Goal: Find specific page/section: Find specific page/section

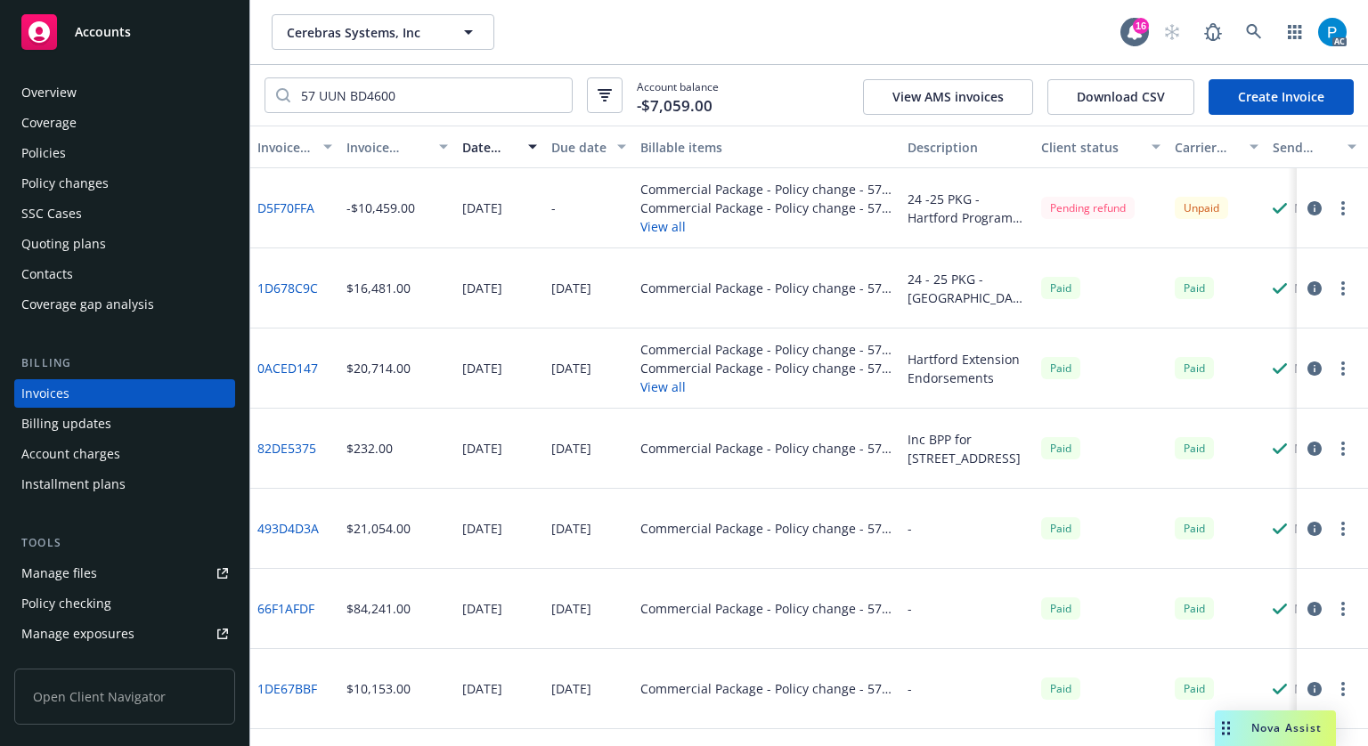
click at [142, 24] on div "Accounts" at bounding box center [124, 32] width 207 height 36
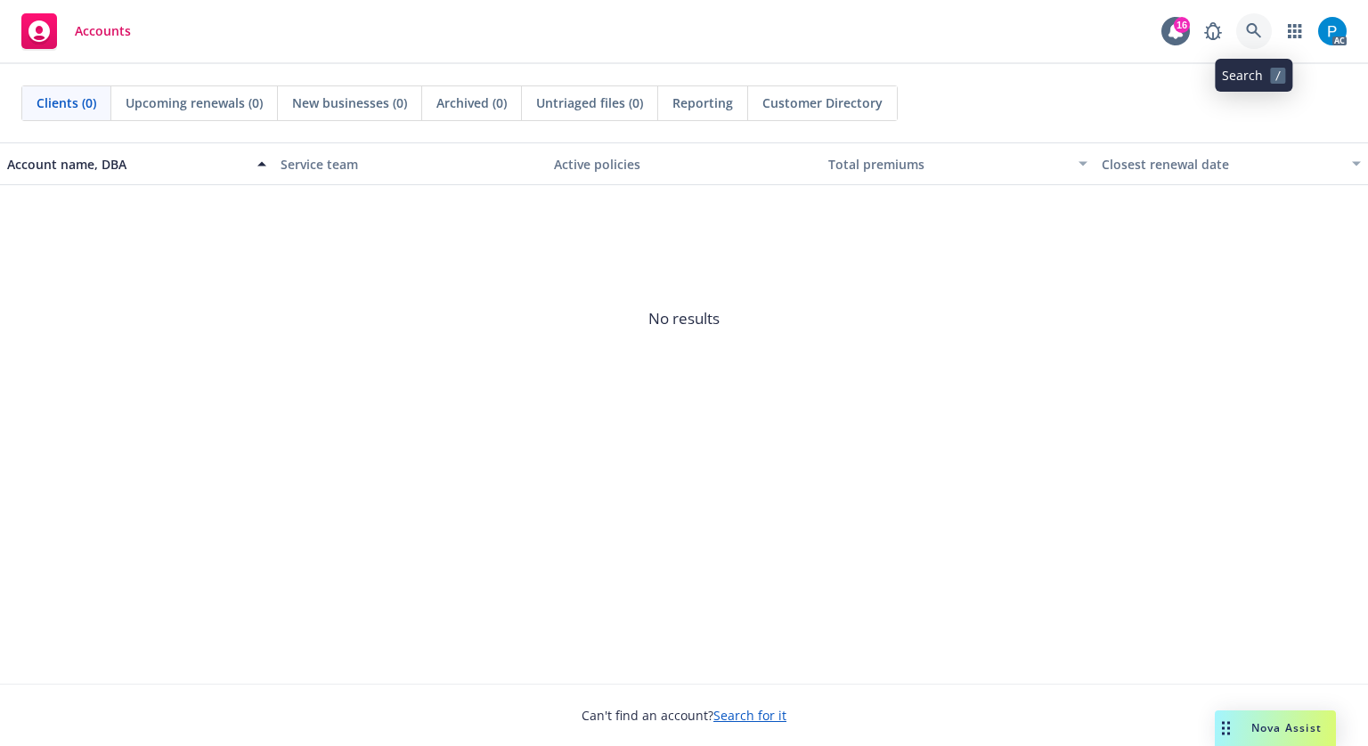
click at [1249, 28] on icon at bounding box center [1254, 31] width 16 height 16
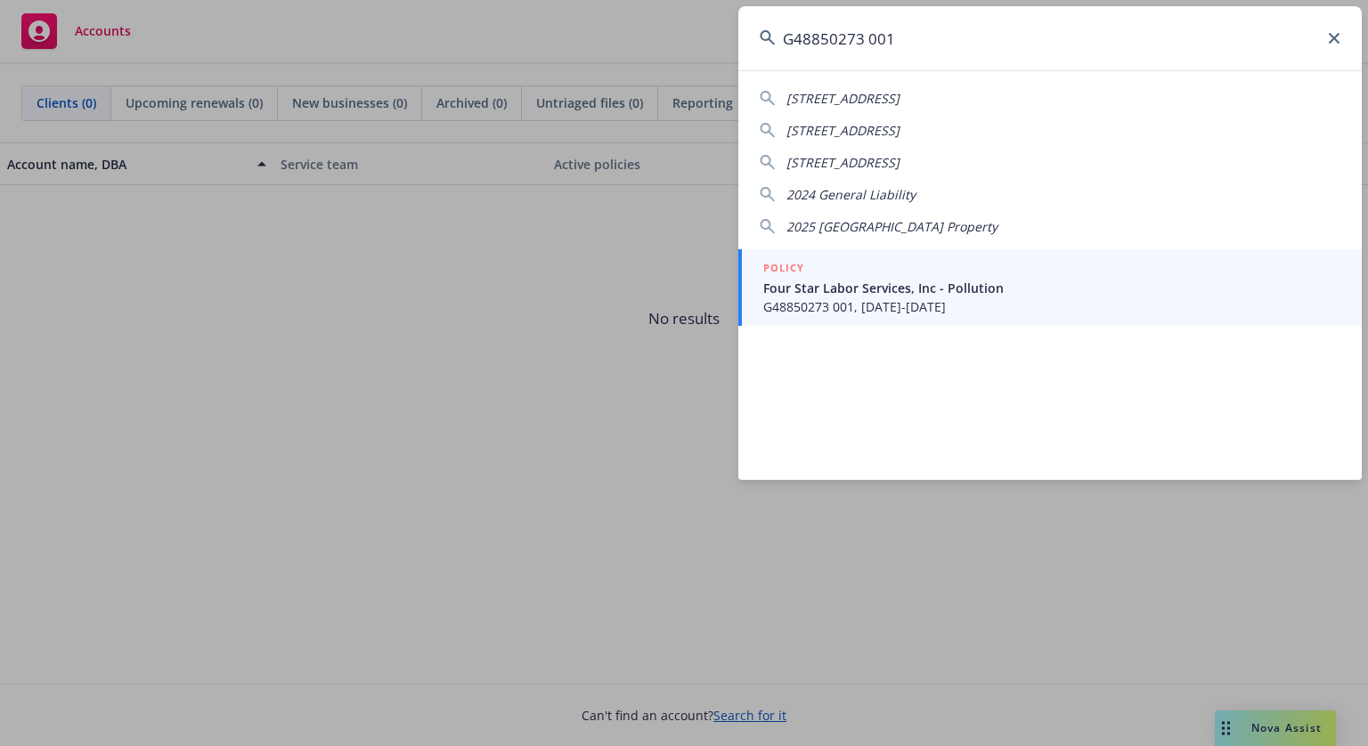
type input "G48850273 001"
click at [856, 288] on span "Four Star Labor Services, Inc - Pollution" at bounding box center [1051, 288] width 577 height 19
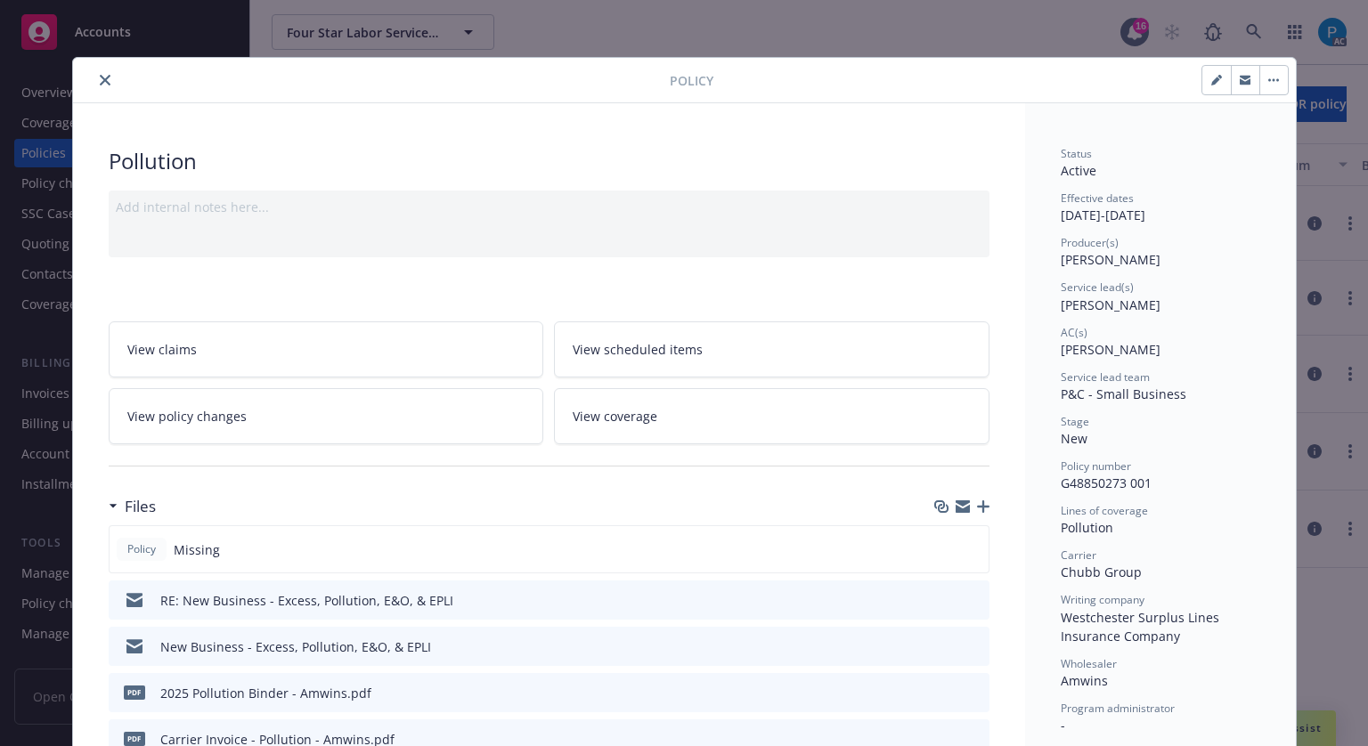
click at [94, 81] on button "close" at bounding box center [104, 79] width 21 height 21
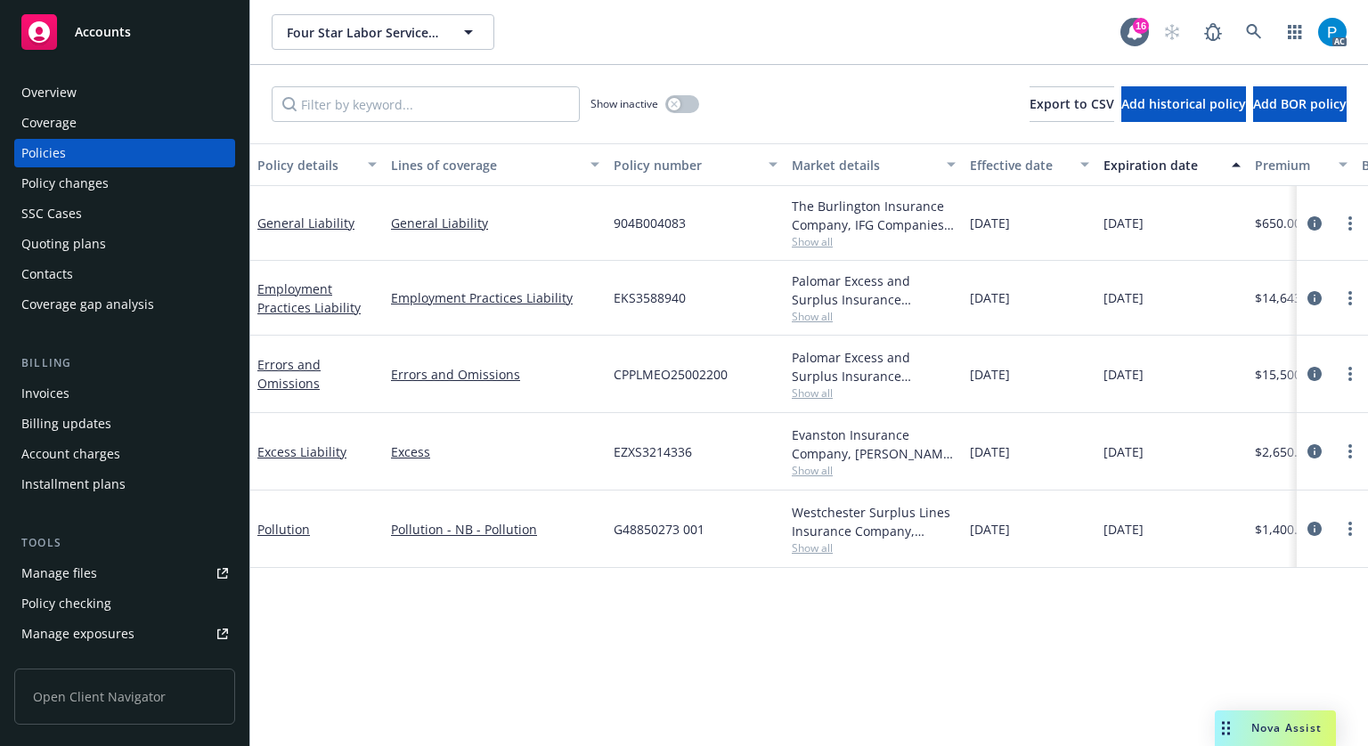
click at [82, 391] on div "Invoices" at bounding box center [124, 393] width 207 height 28
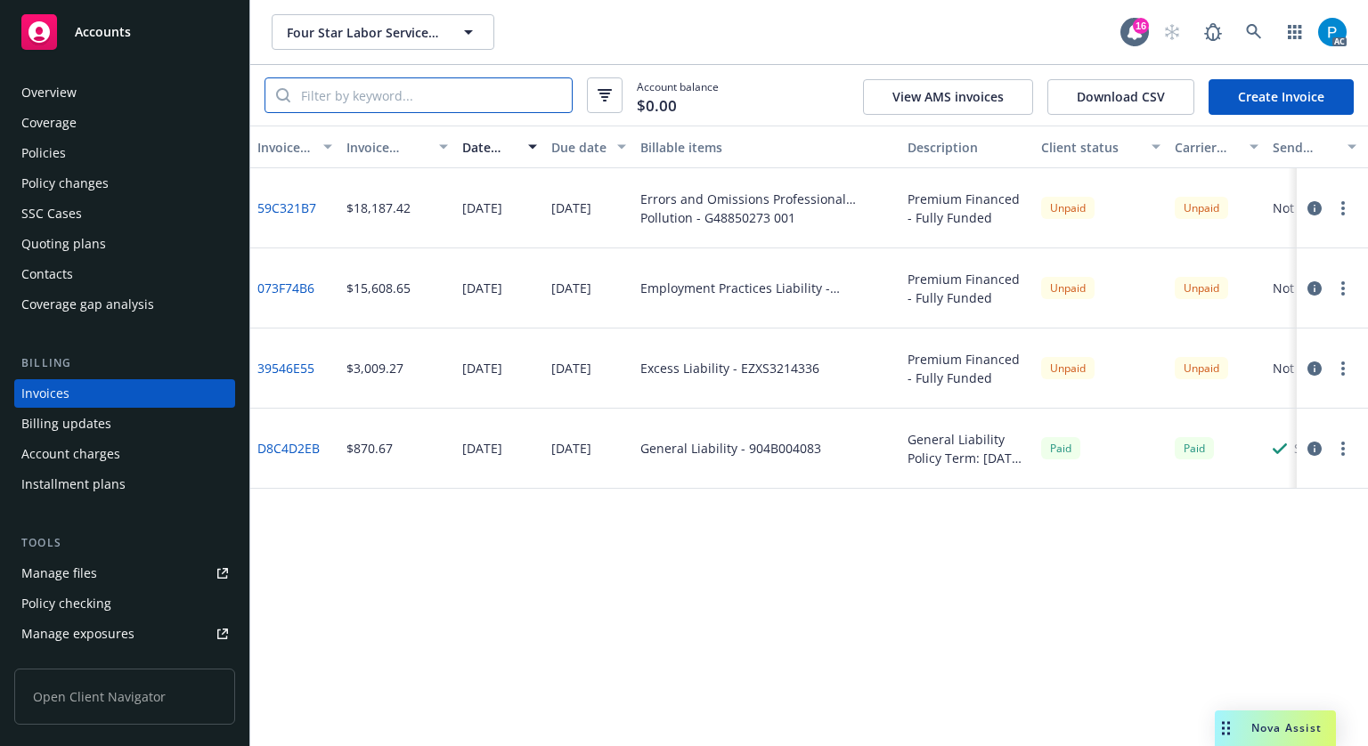
click at [478, 95] on input "search" at bounding box center [430, 95] width 281 height 34
paste input "G48850273 001"
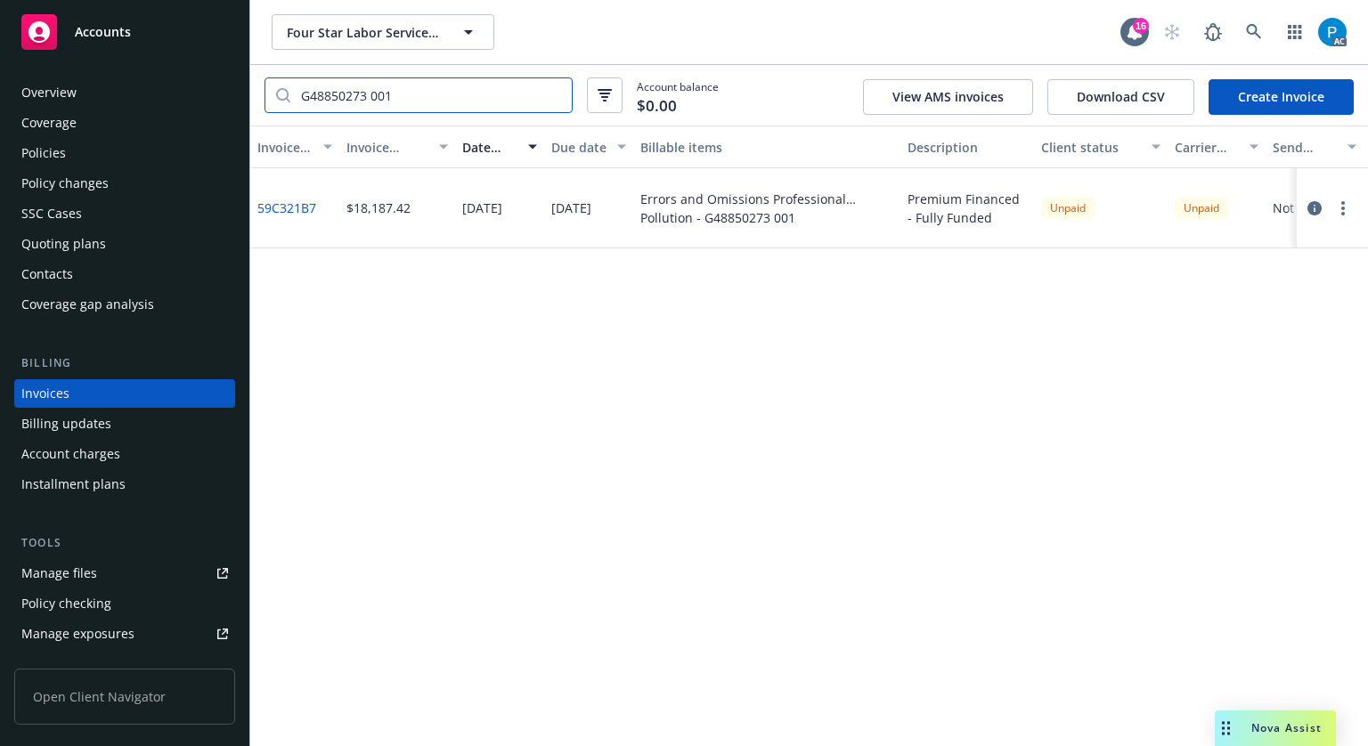
type input "G48850273 001"
click at [1316, 209] on icon "button" at bounding box center [1314, 208] width 14 height 14
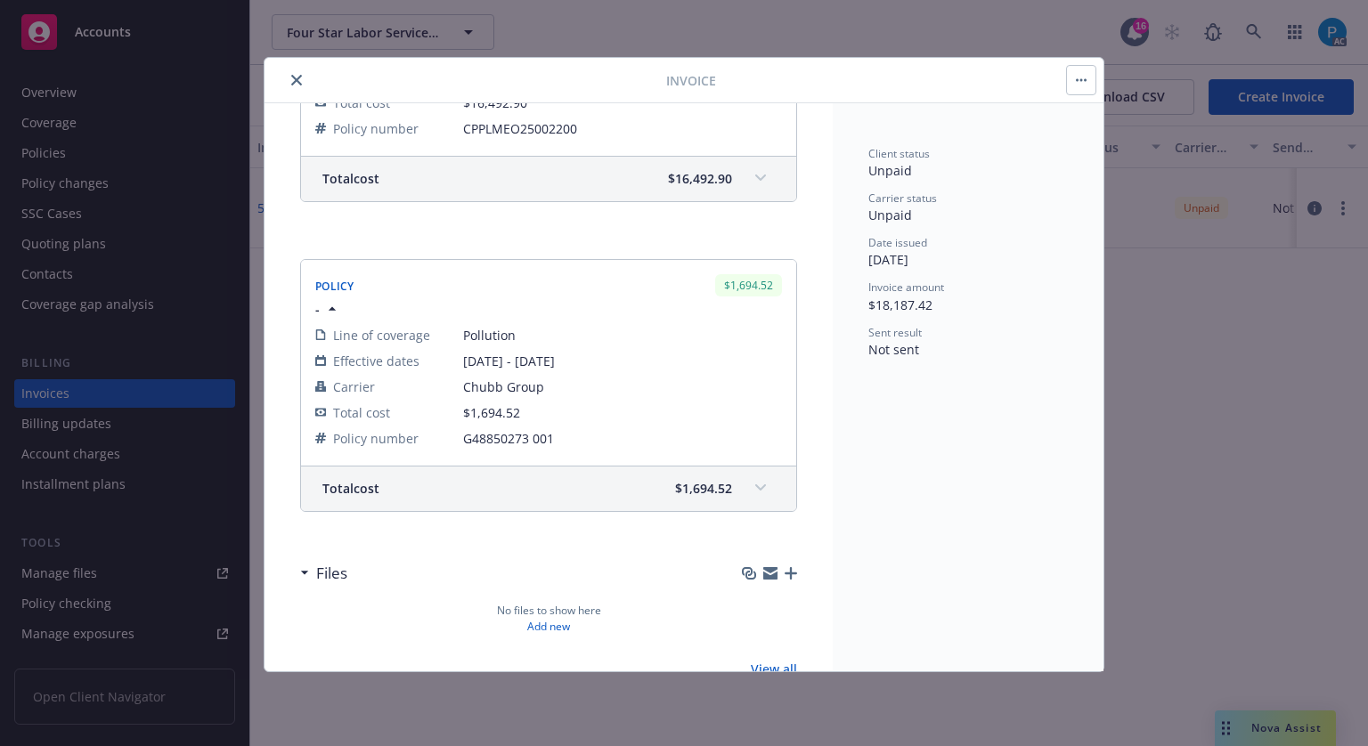
scroll to position [445, 0]
